Goal: Register for event/course

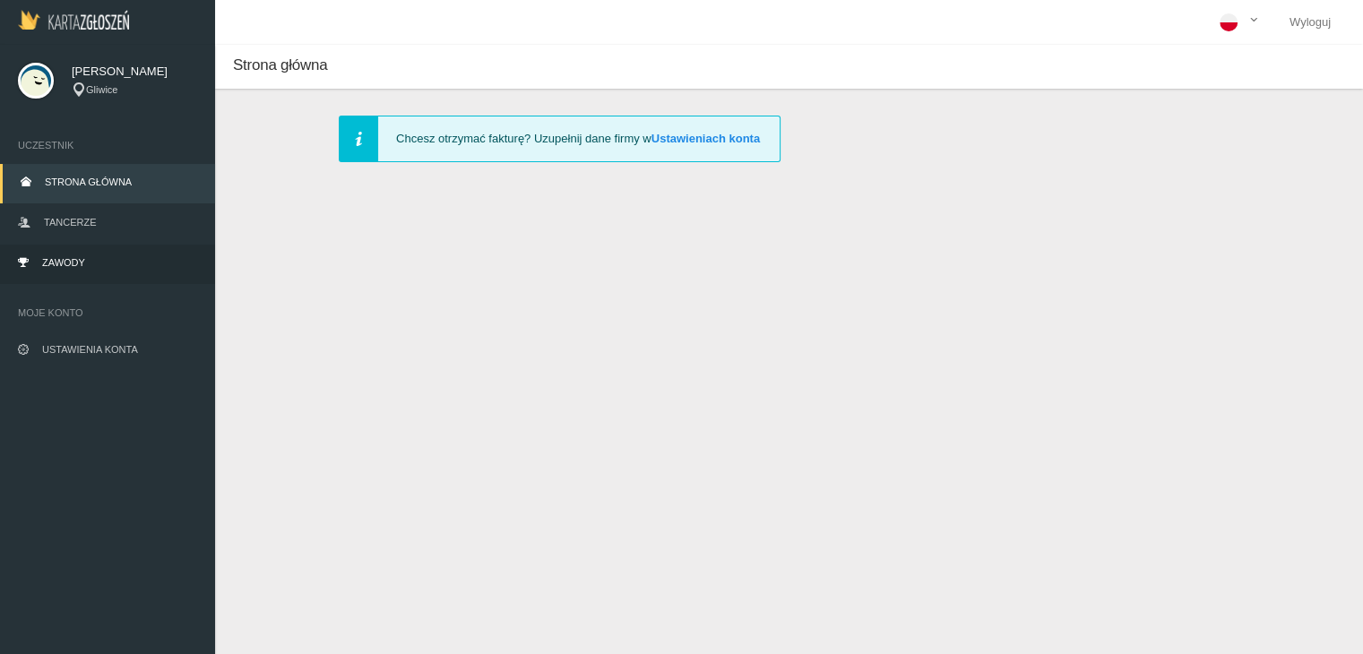
click at [140, 257] on link "Zawody" at bounding box center [107, 264] width 215 height 39
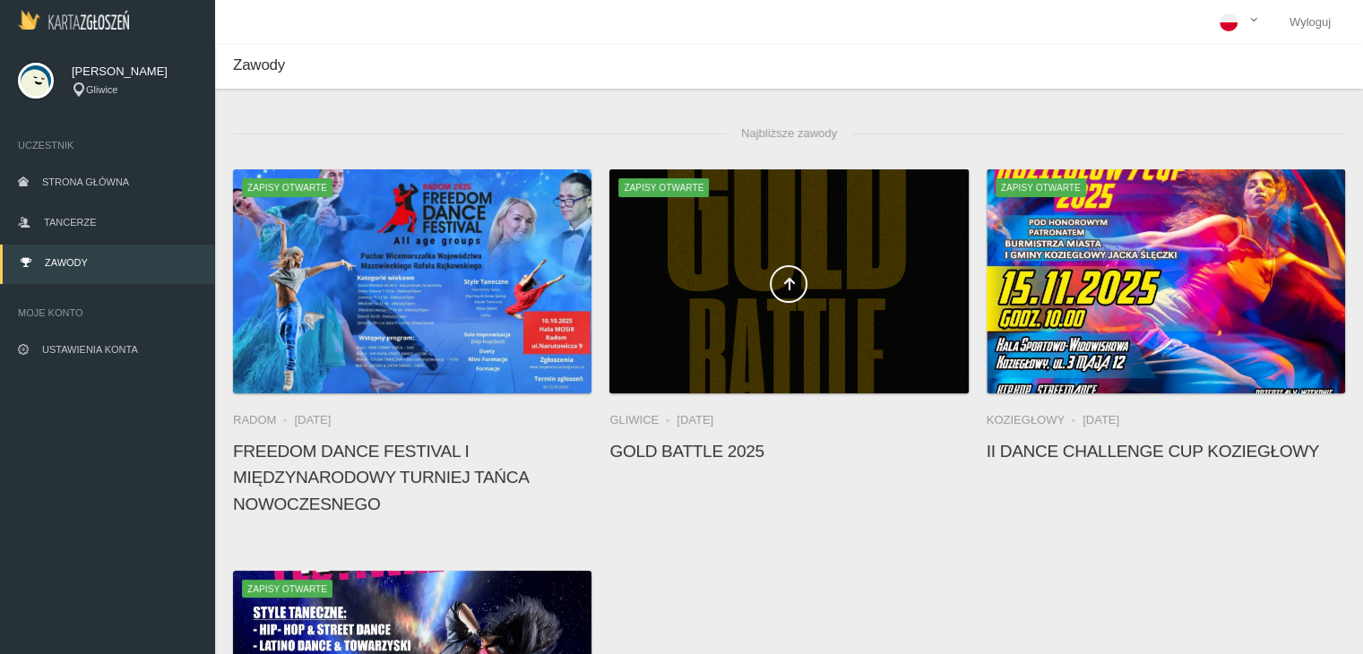
click at [713, 354] on div at bounding box center [789, 281] width 359 height 224
click at [711, 307] on div at bounding box center [789, 281] width 359 height 224
click at [787, 284] on icon at bounding box center [789, 284] width 14 height 14
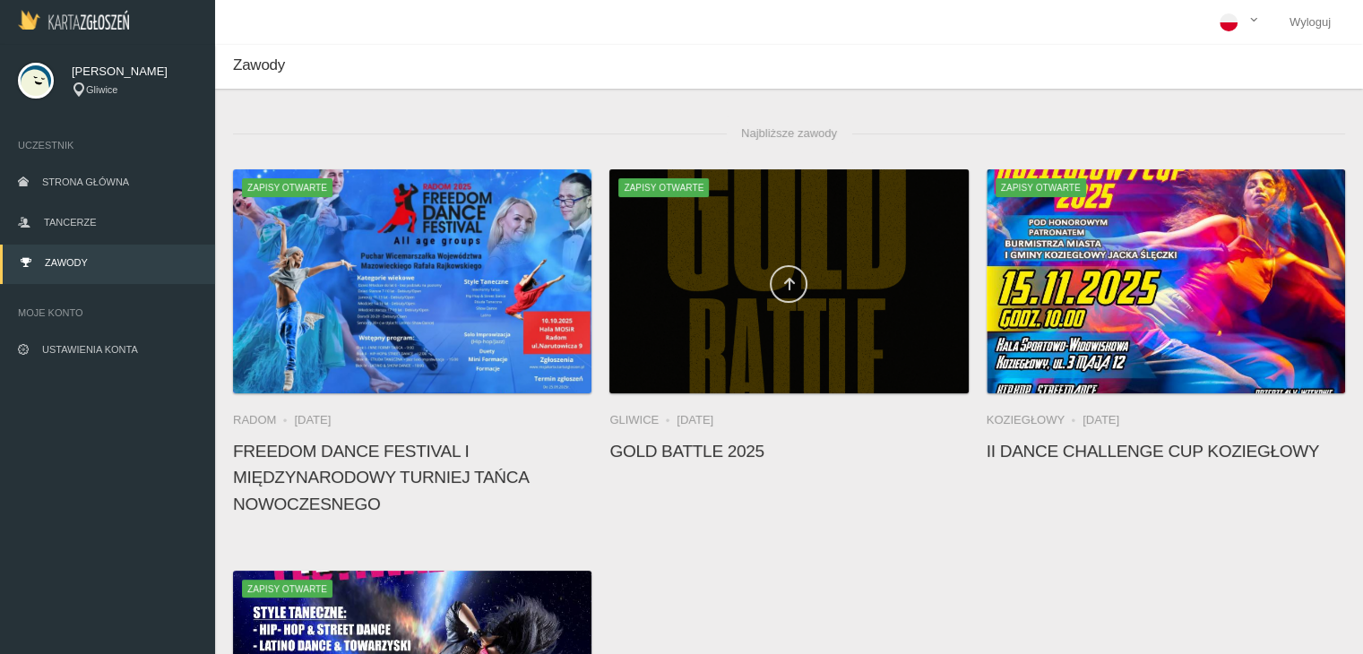
click at [787, 284] on icon at bounding box center [789, 284] width 14 height 14
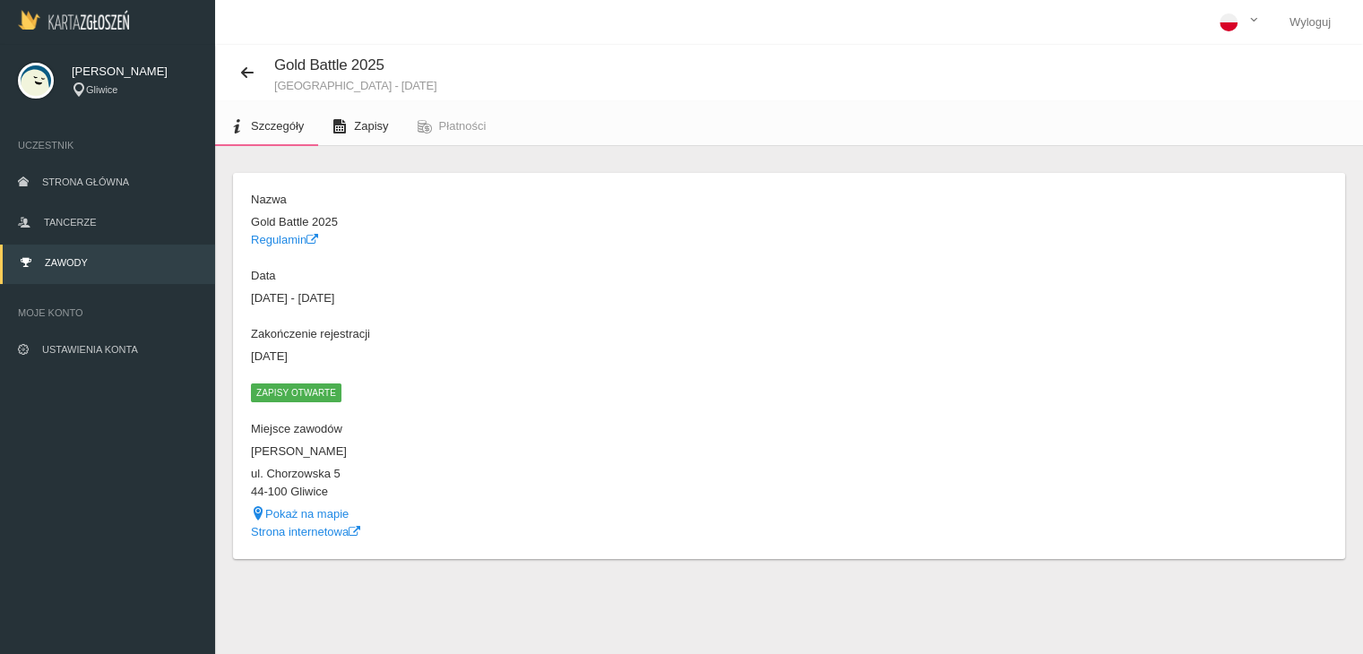
click at [362, 139] on link "Zapisy" at bounding box center [360, 126] width 84 height 39
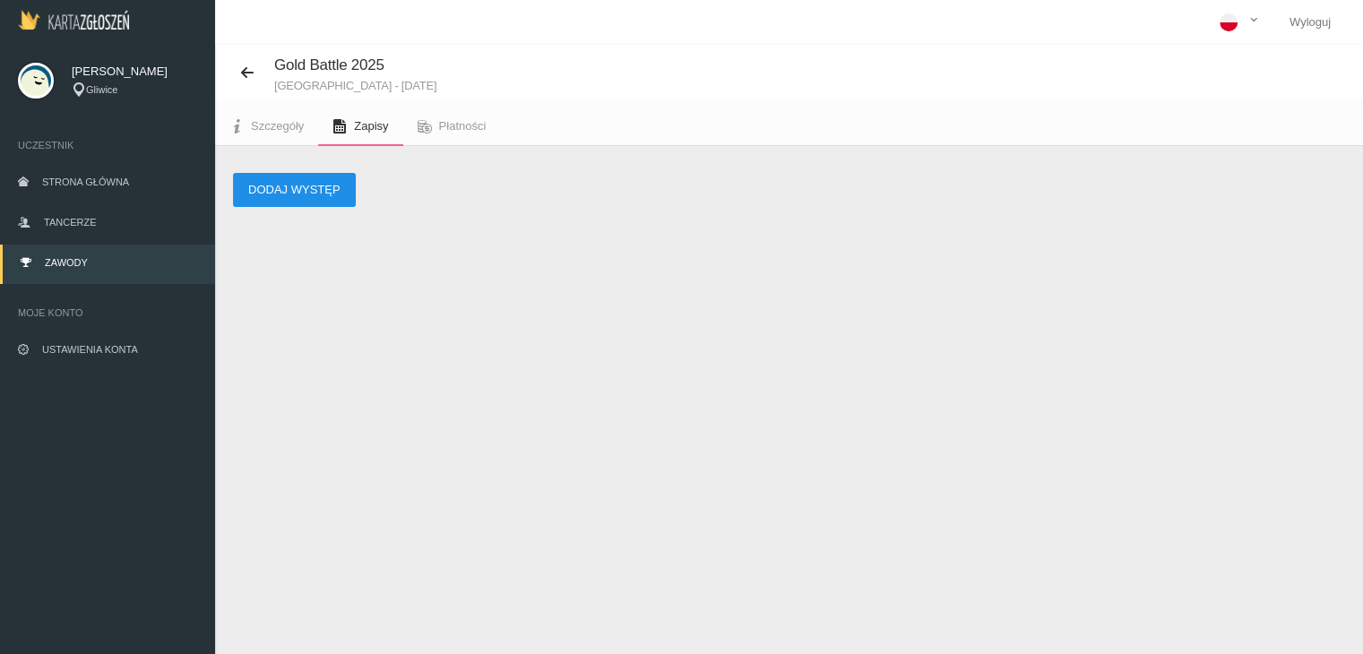
click at [310, 186] on button "Dodaj występ" at bounding box center [294, 190] width 123 height 34
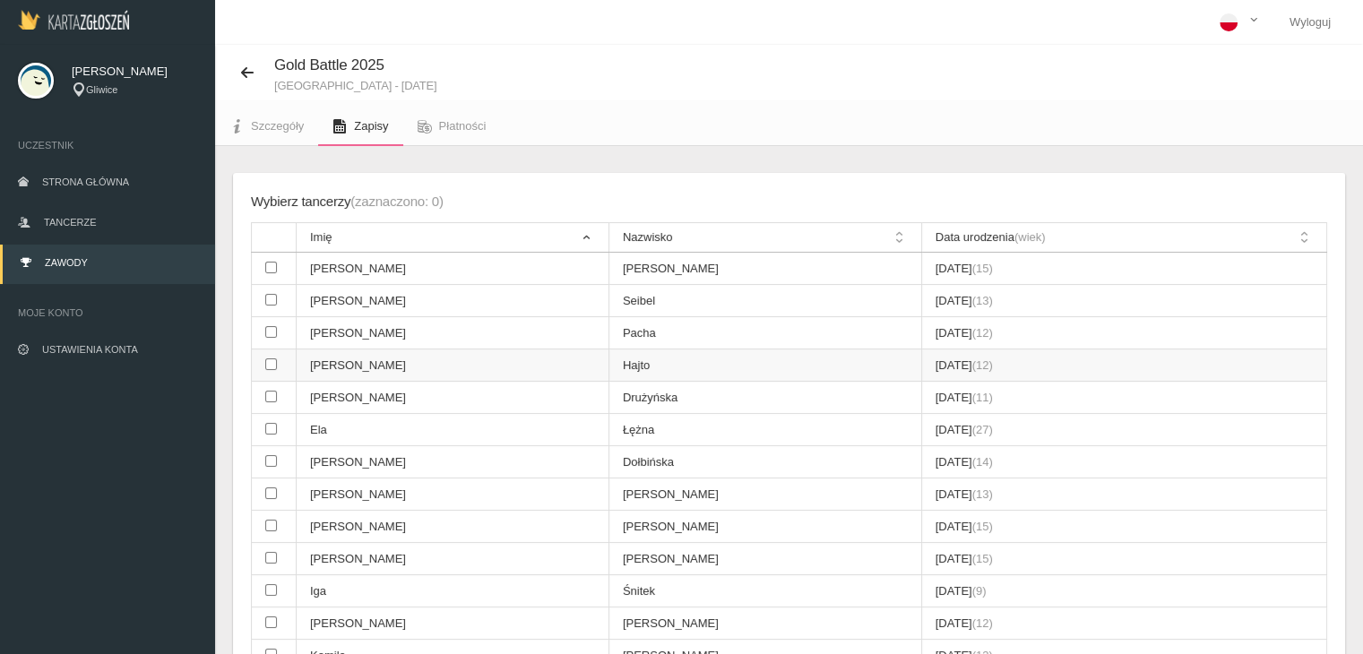
click at [268, 363] on input "checkbox" at bounding box center [271, 365] width 12 height 12
checkbox input "true"
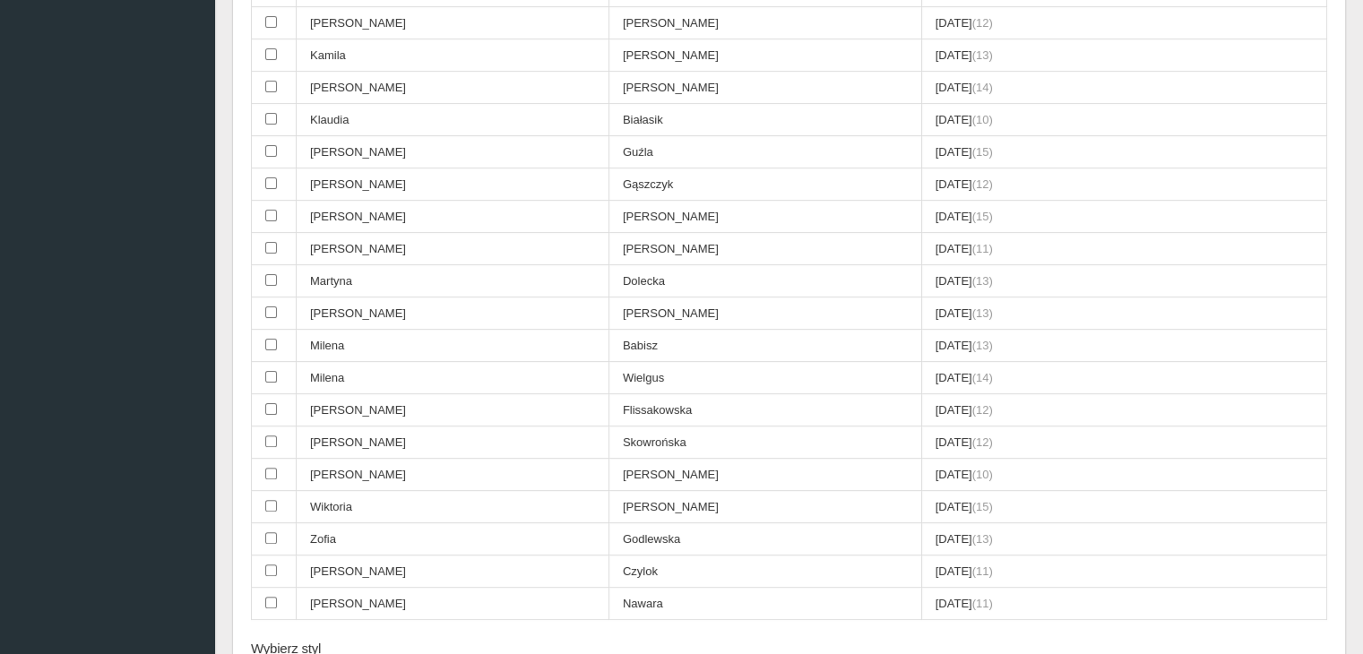
scroll to position [800, 0]
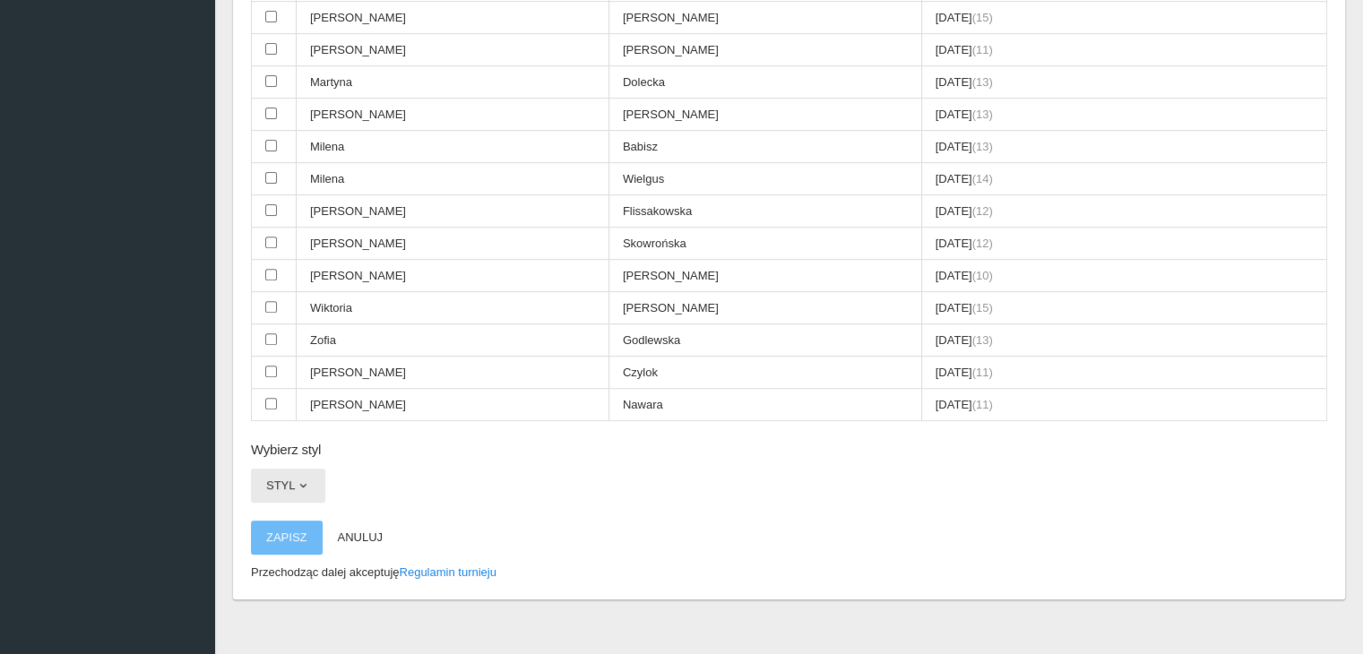
drag, startPoint x: 285, startPoint y: 487, endPoint x: 294, endPoint y: 479, distance: 12.1
click at [294, 479] on button "Styl" at bounding box center [288, 486] width 74 height 34
click at [297, 512] on link "All styles" at bounding box center [331, 528] width 161 height 32
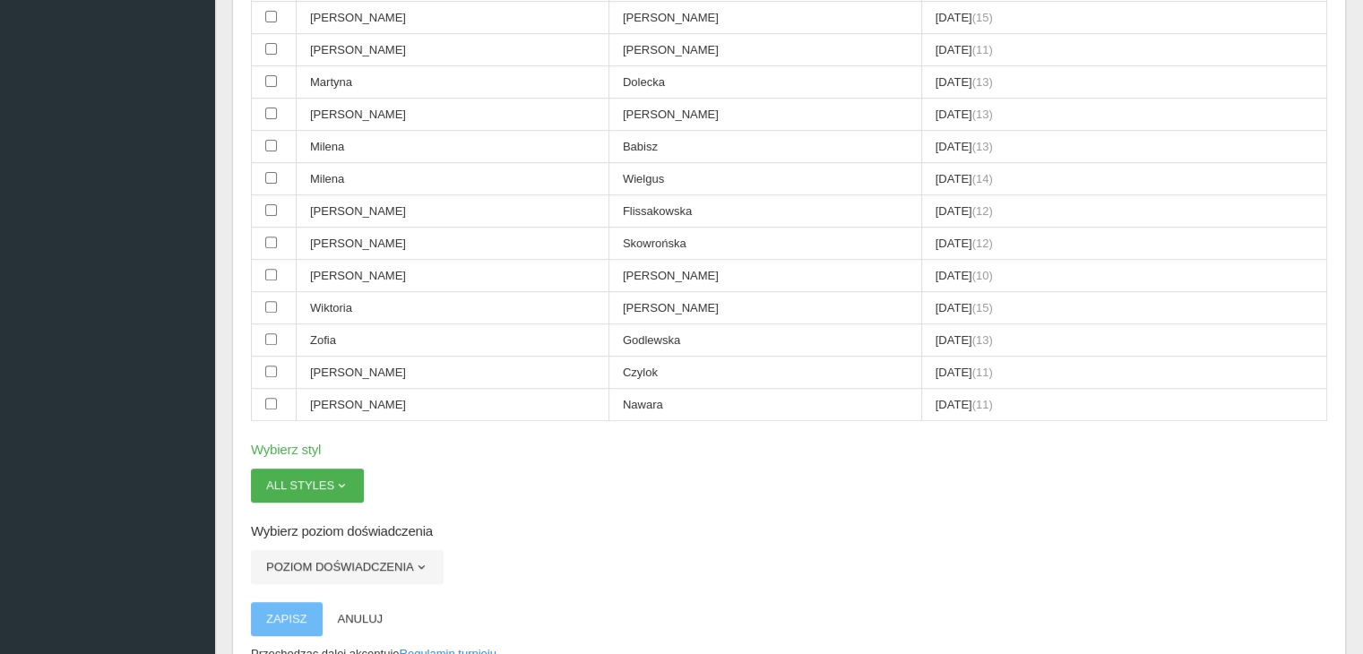
scroll to position [882, 0]
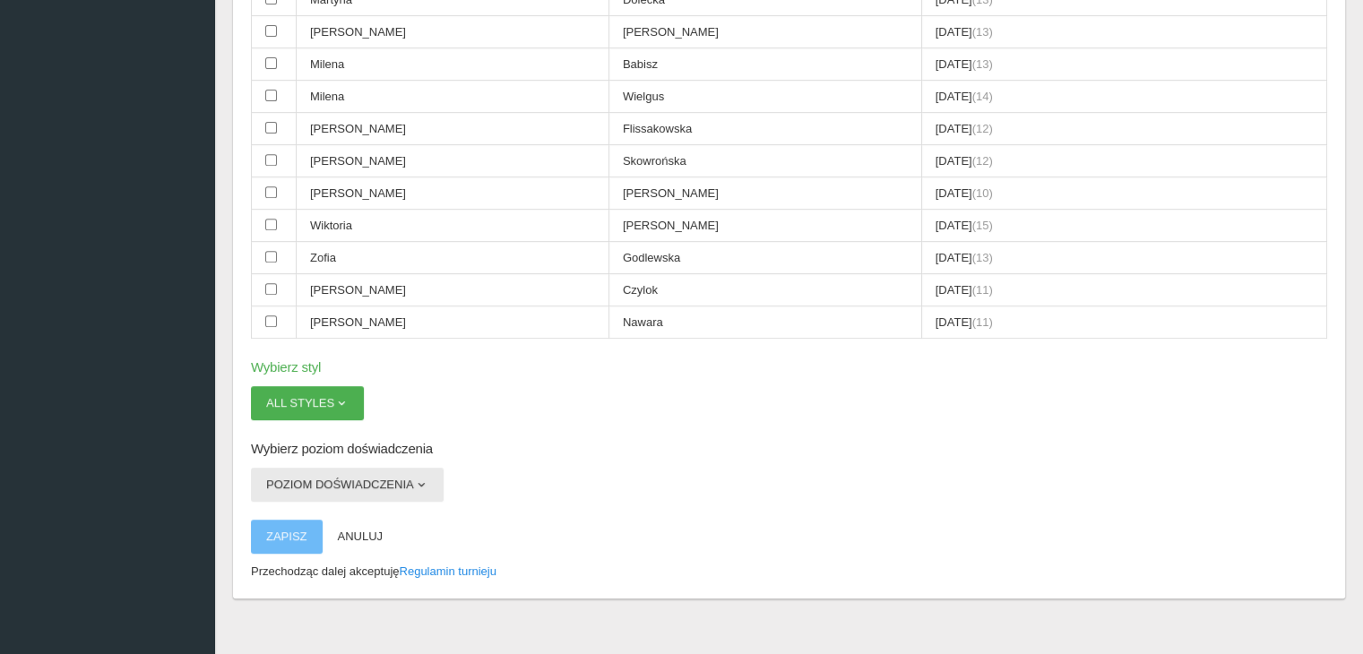
click at [333, 474] on button "Poziom doświadczenia" at bounding box center [347, 485] width 193 height 34
click at [317, 511] on link "Open" at bounding box center [331, 527] width 161 height 32
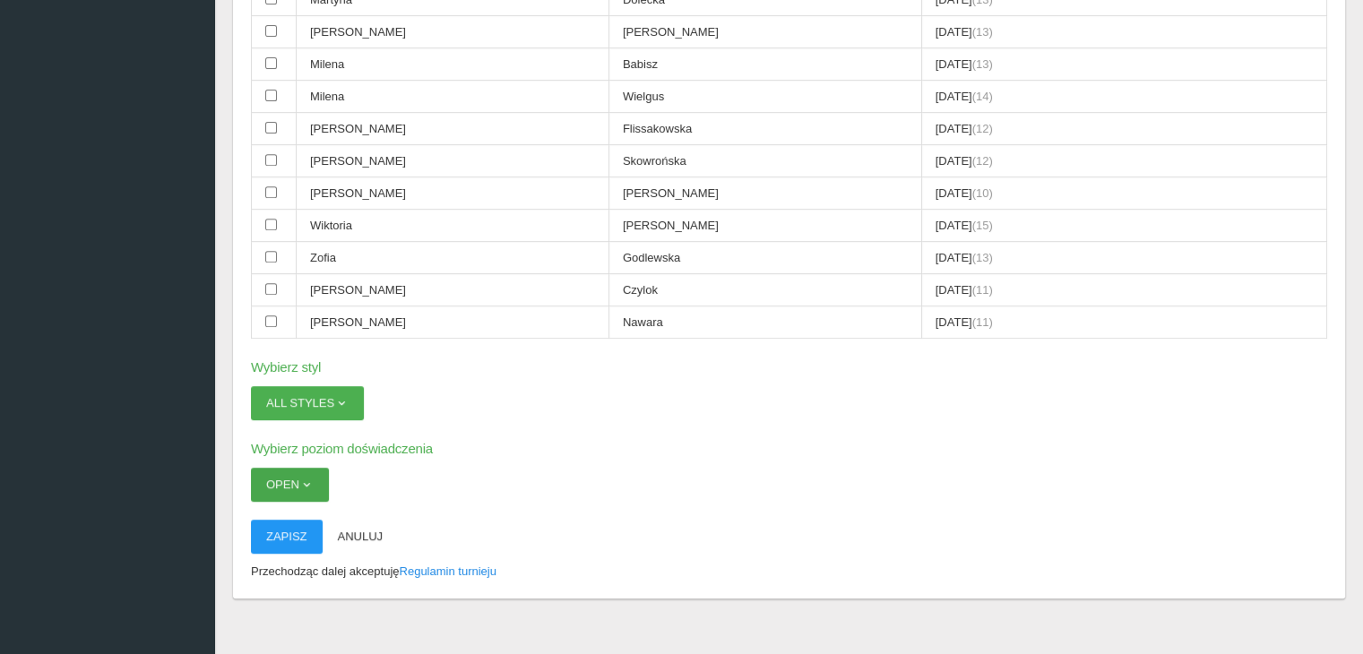
click at [308, 468] on button "Open" at bounding box center [290, 485] width 78 height 34
drag, startPoint x: 373, startPoint y: 458, endPoint x: 327, endPoint y: 363, distance: 105.4
click at [327, 386] on button "All styles" at bounding box center [307, 403] width 113 height 34
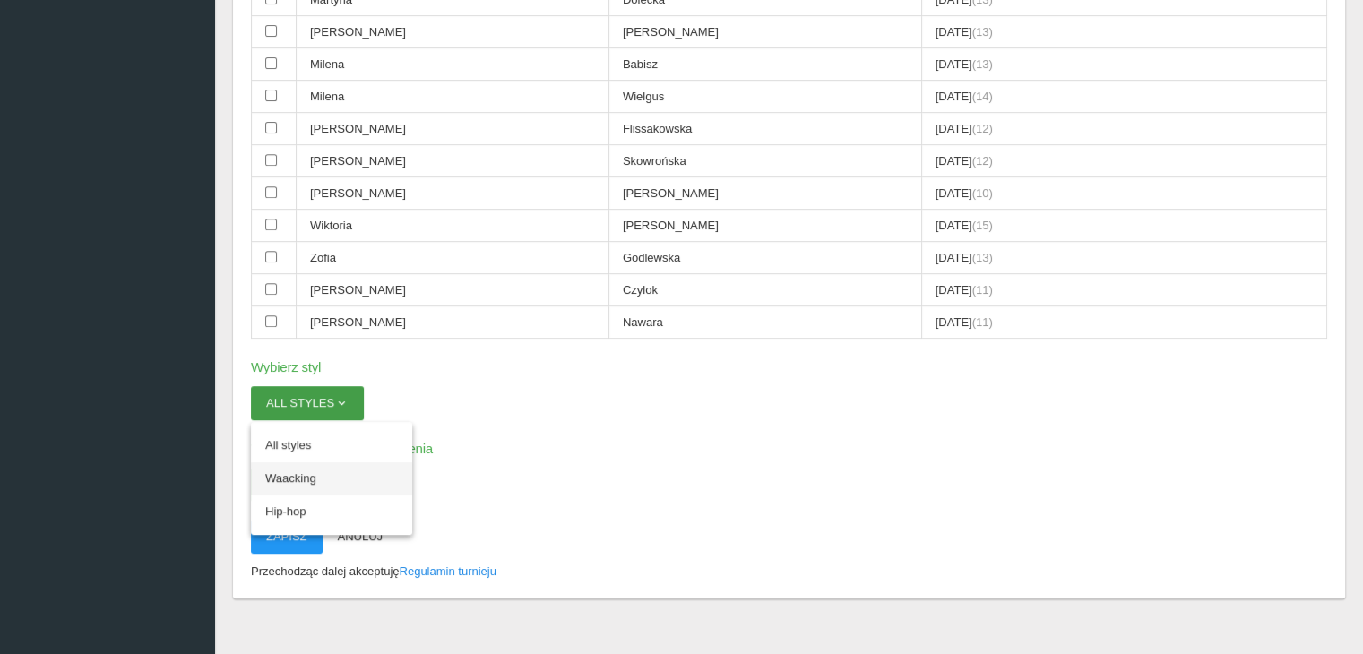
click at [320, 463] on link "Waacking" at bounding box center [331, 479] width 161 height 32
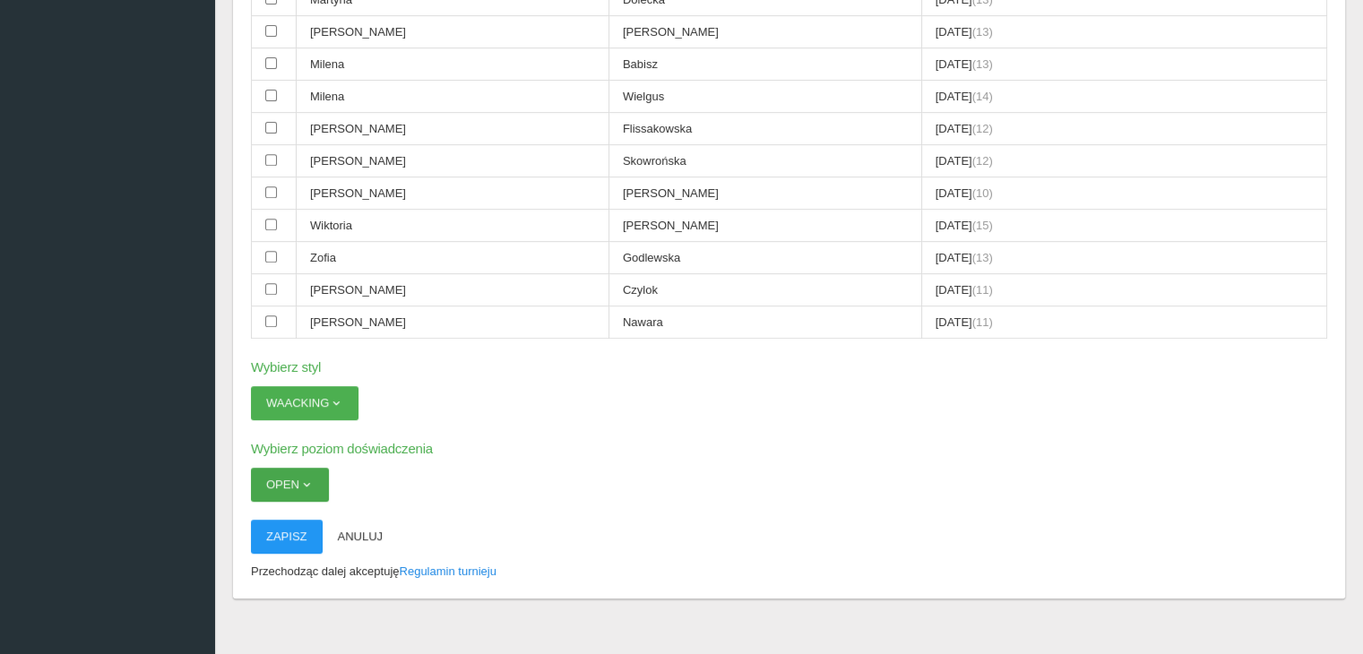
click at [307, 478] on span "button" at bounding box center [306, 485] width 14 height 14
click at [294, 515] on link "Open" at bounding box center [331, 527] width 161 height 32
